Goal: Task Accomplishment & Management: Use online tool/utility

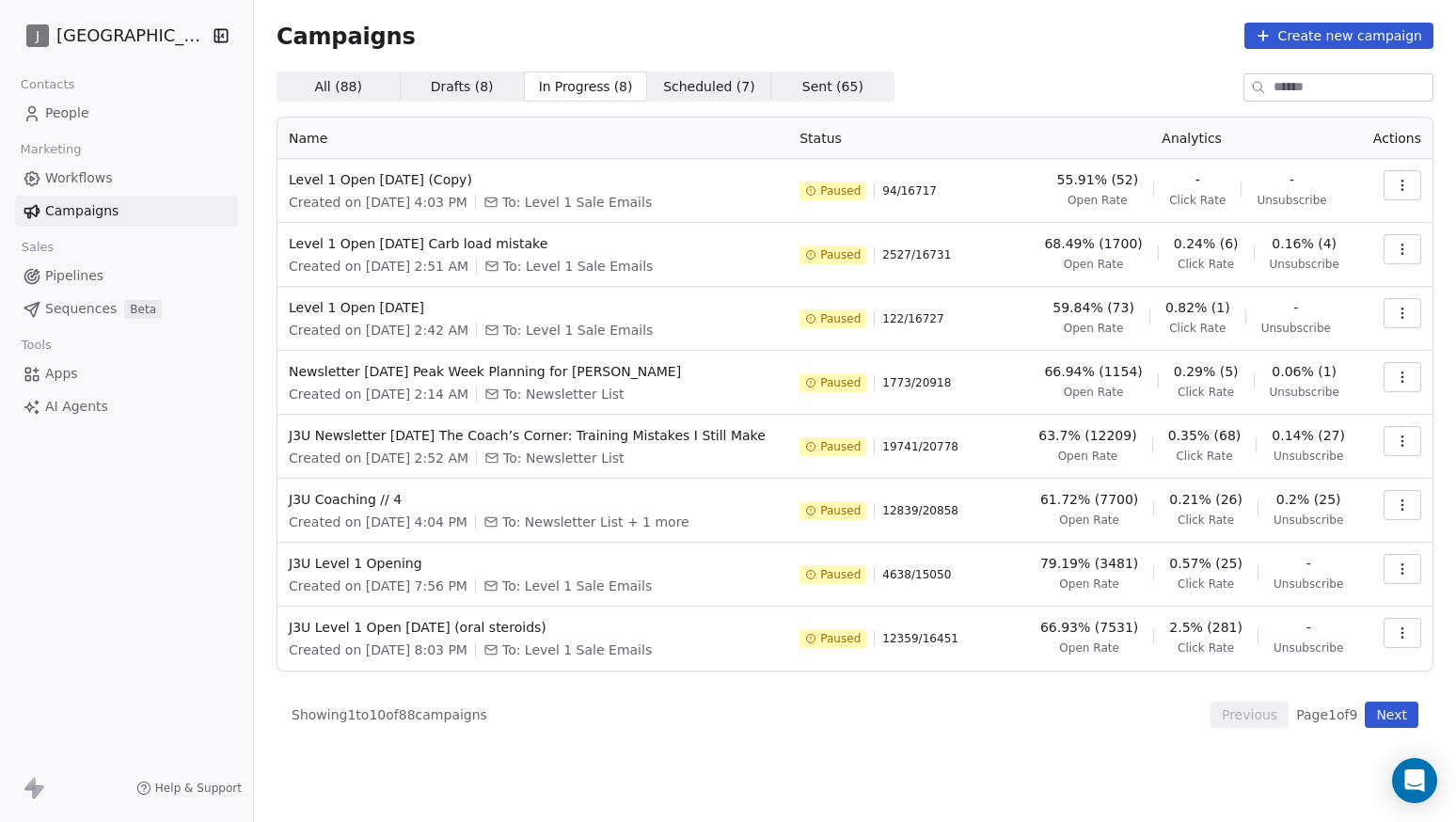
click at [147, 31] on html "J J3 University Contacts People Marketing Workflows Campaigns Sales Pipelines S…" at bounding box center [728, 411] width 1456 height 822
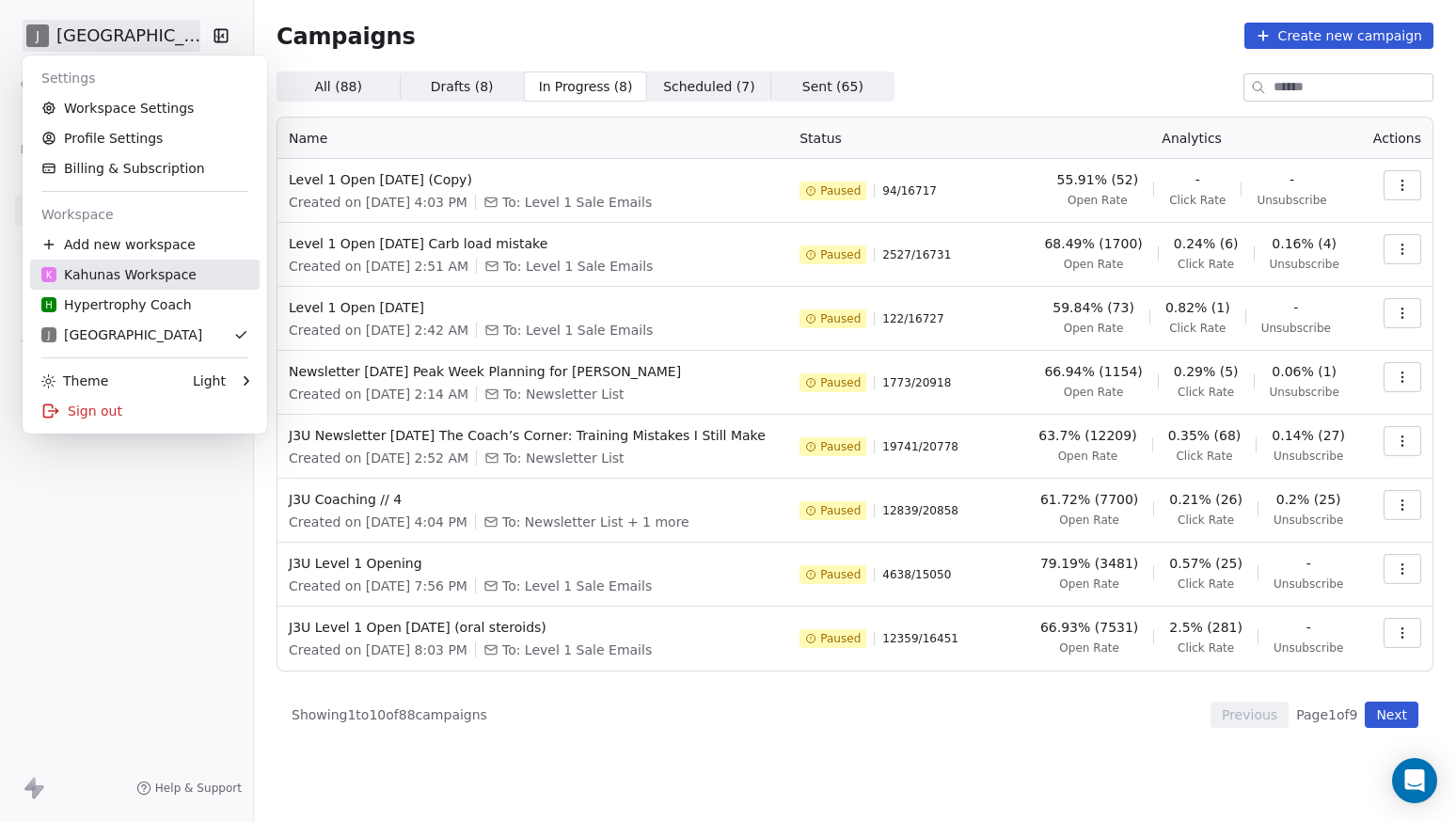
click at [177, 269] on div "K Kahunas Workspace" at bounding box center [118, 274] width 155 height 19
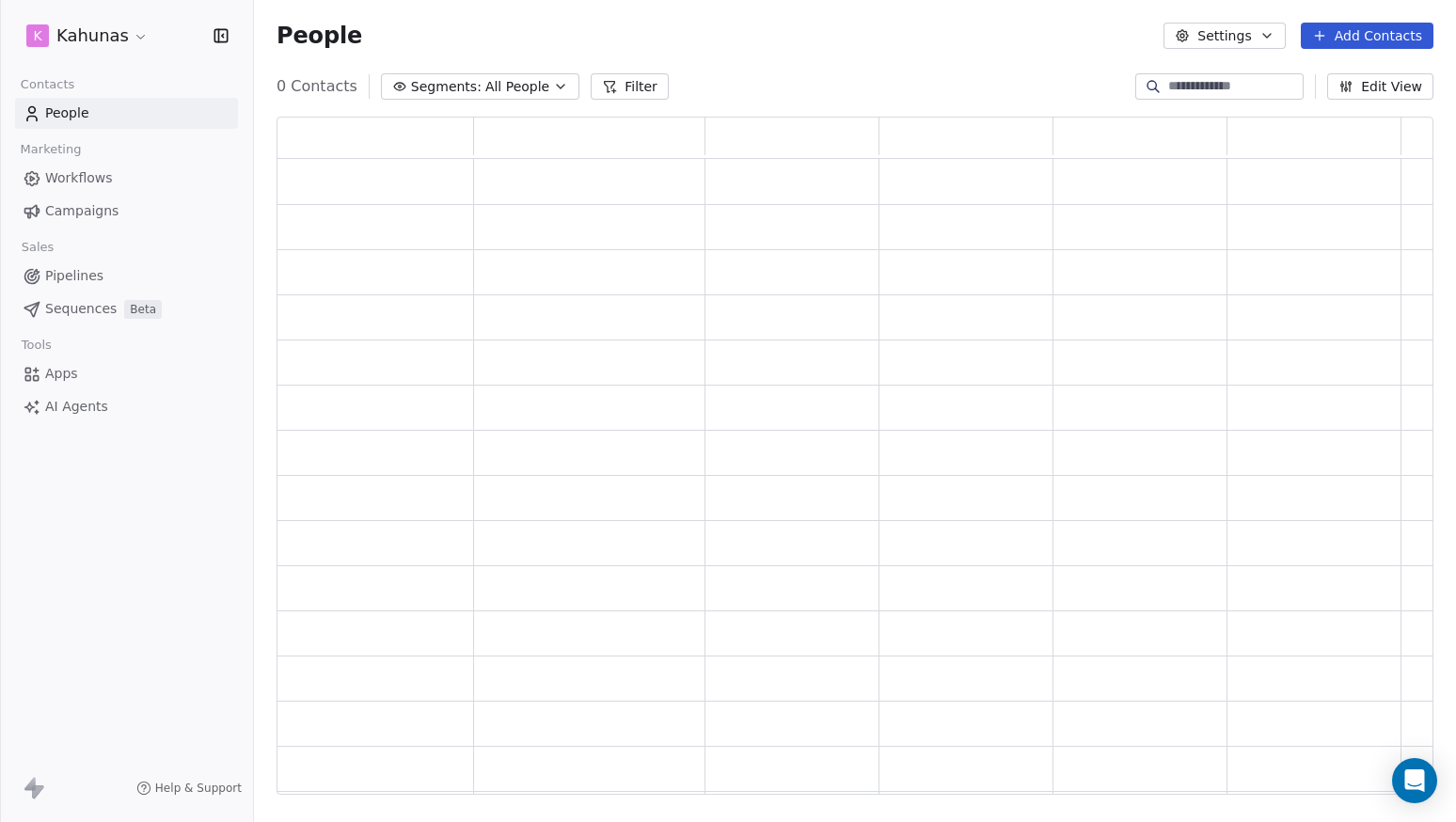
scroll to position [678, 1157]
click at [102, 212] on span "Campaigns" at bounding box center [81, 211] width 73 height 20
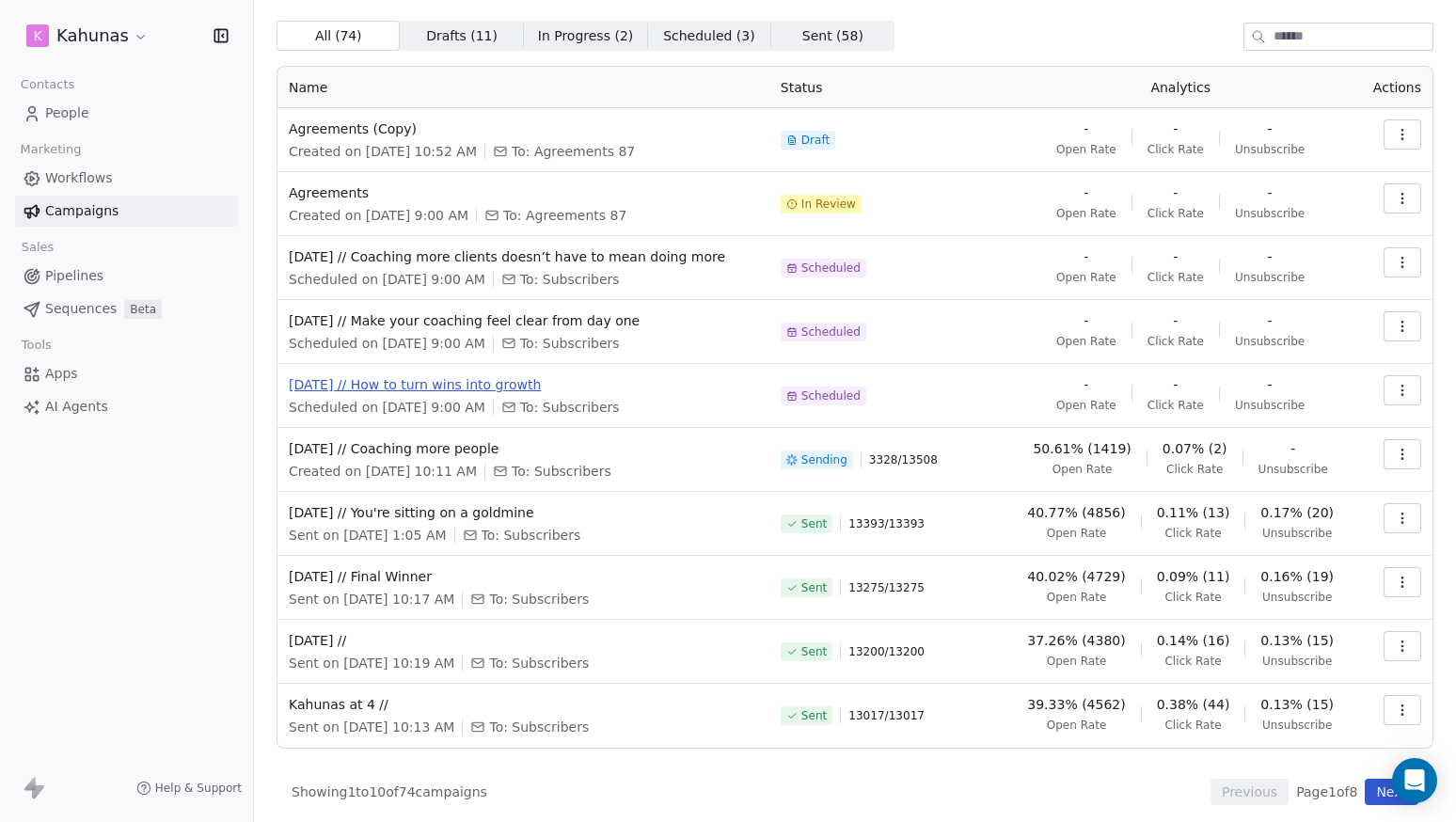
scroll to position [57, 0]
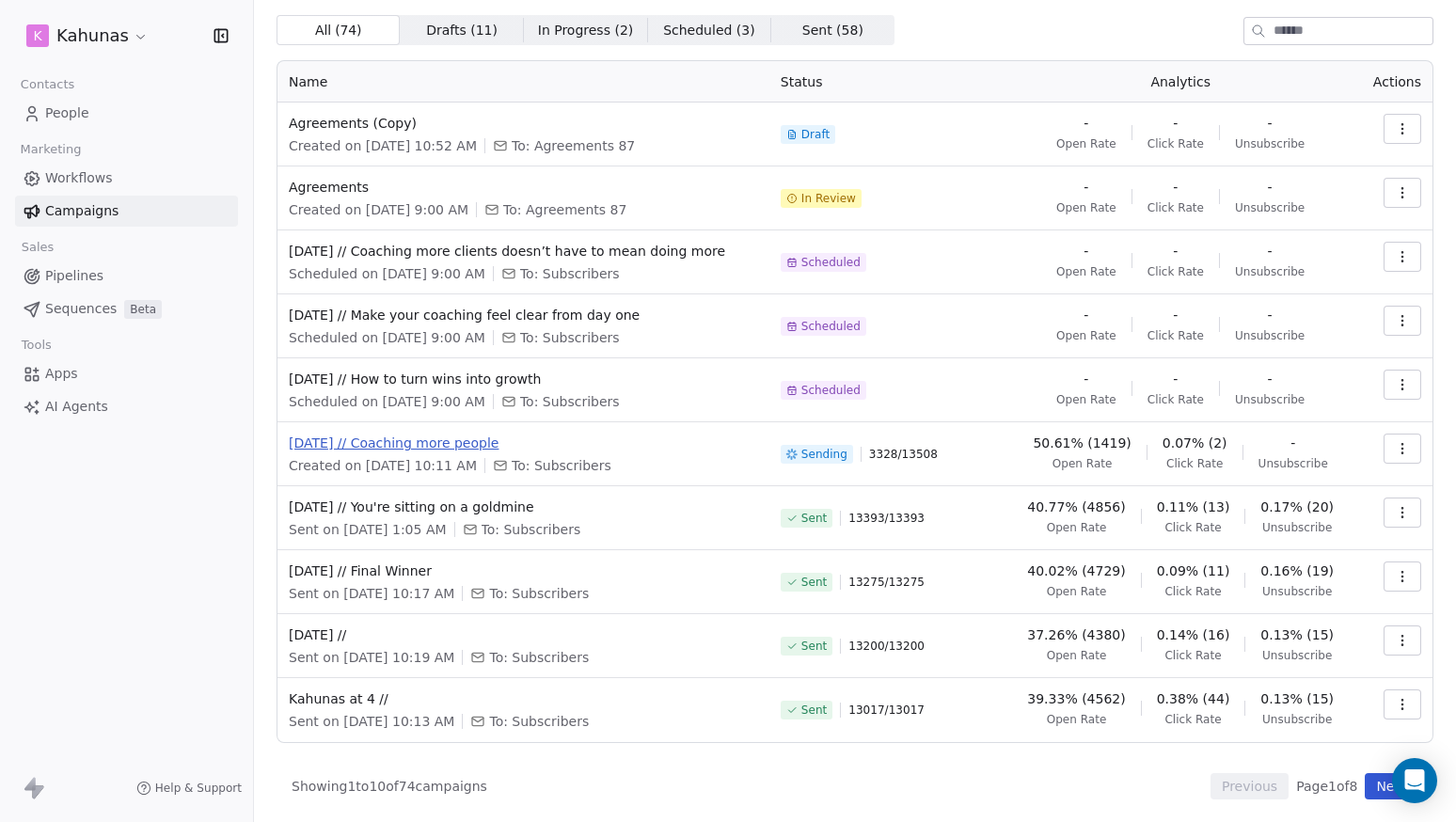
click at [426, 448] on span "[DATE] // Coaching more people" at bounding box center [523, 442] width 470 height 19
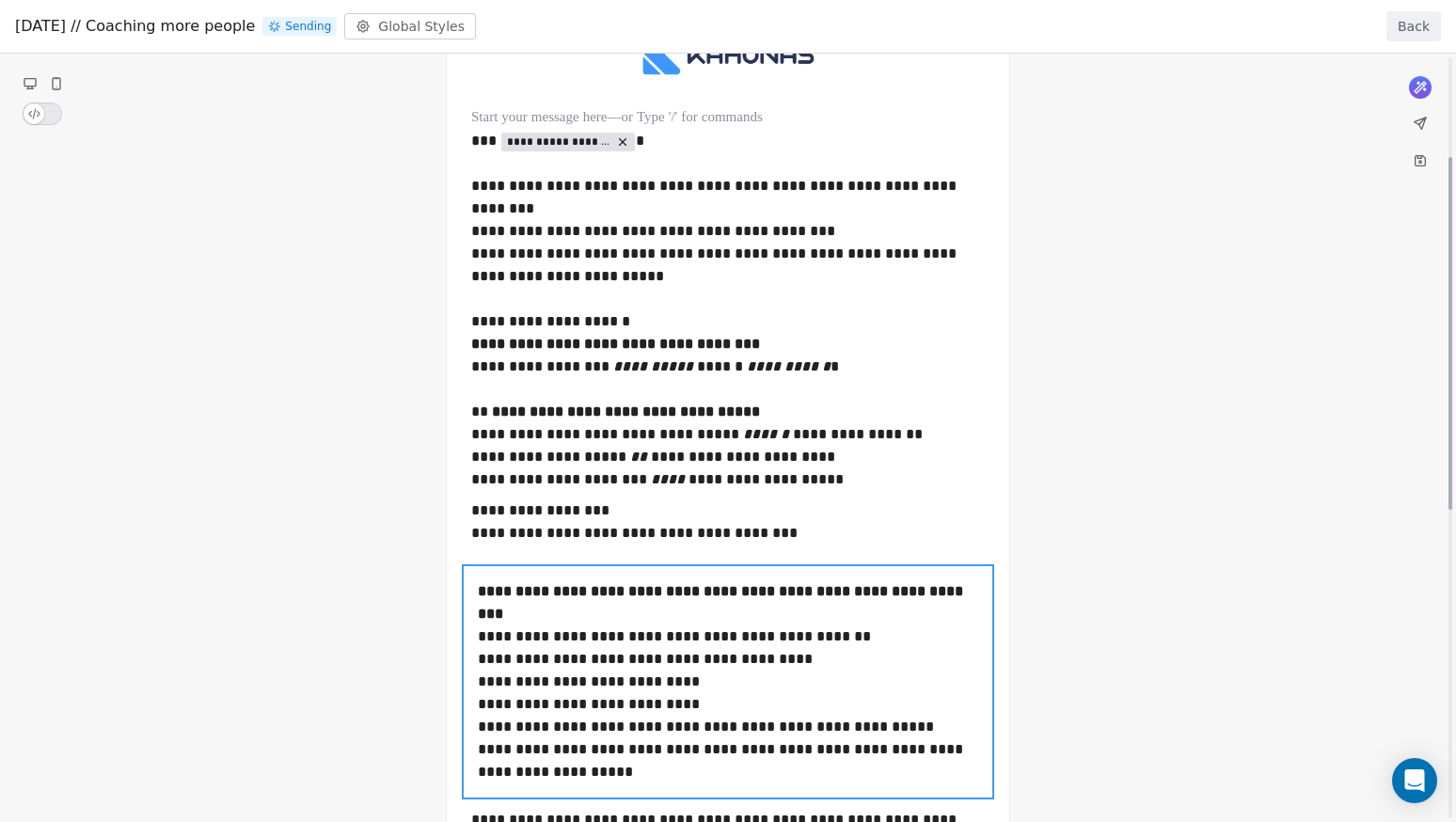
scroll to position [225, 0]
